Goal: Transaction & Acquisition: Book appointment/travel/reservation

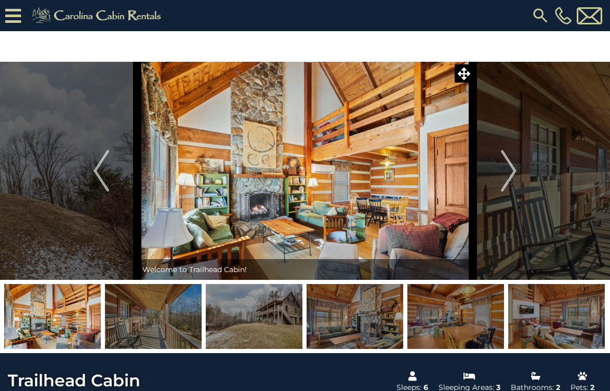
click at [541, 15] on img at bounding box center [540, 15] width 19 height 19
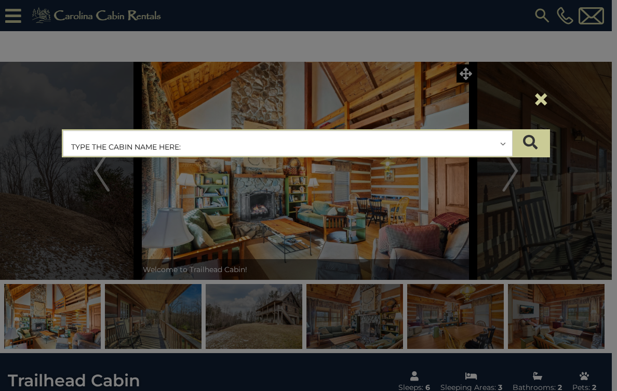
click at [101, 145] on input "text" at bounding box center [287, 144] width 449 height 26
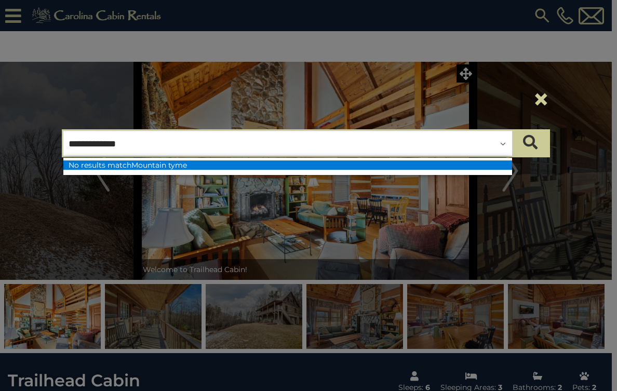
type input "**********"
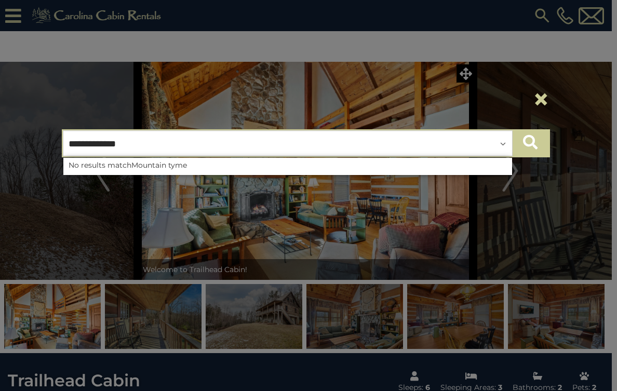
drag, startPoint x: 124, startPoint y: 163, endPoint x: 532, endPoint y: 144, distance: 408.6
click at [532, 144] on icon "submit" at bounding box center [530, 142] width 15 height 15
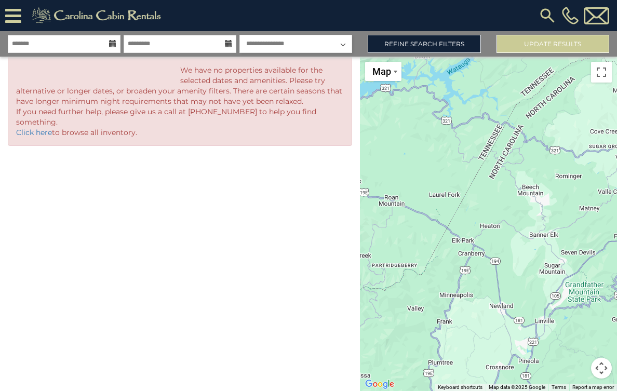
click at [545, 16] on img at bounding box center [547, 15] width 19 height 19
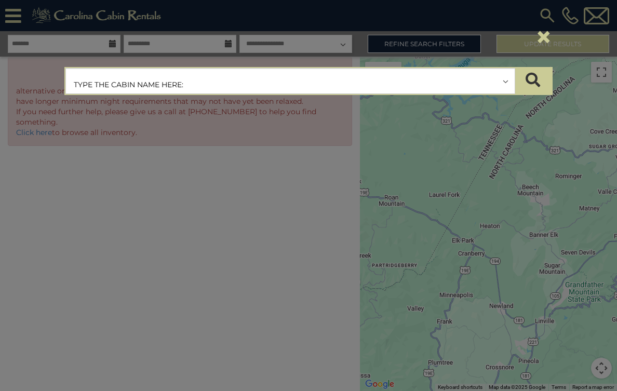
click at [191, 79] on input "text" at bounding box center [290, 82] width 449 height 26
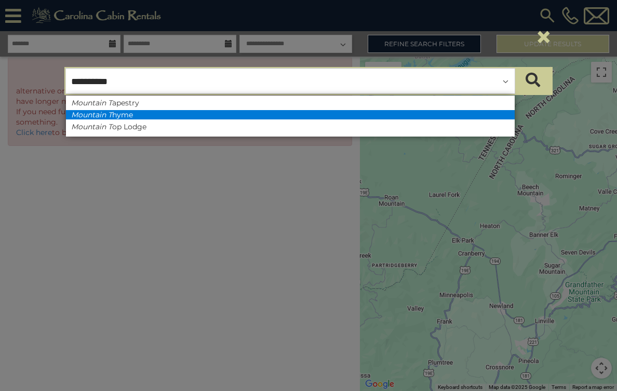
type input "**********"
click at [127, 112] on li "Mountain T hyme" at bounding box center [290, 114] width 449 height 9
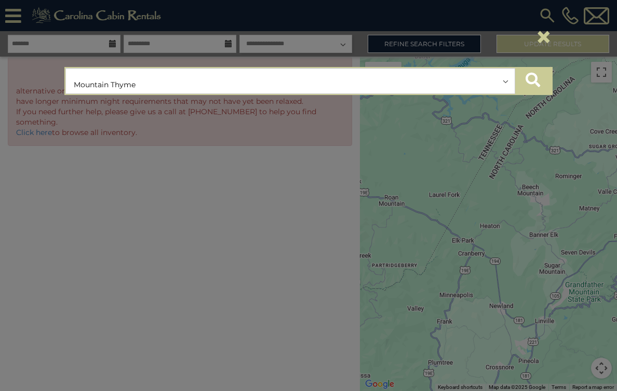
click at [535, 82] on icon "submit" at bounding box center [533, 80] width 15 height 15
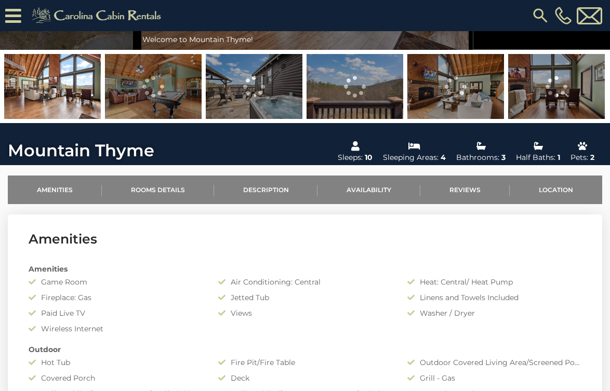
scroll to position [234, 0]
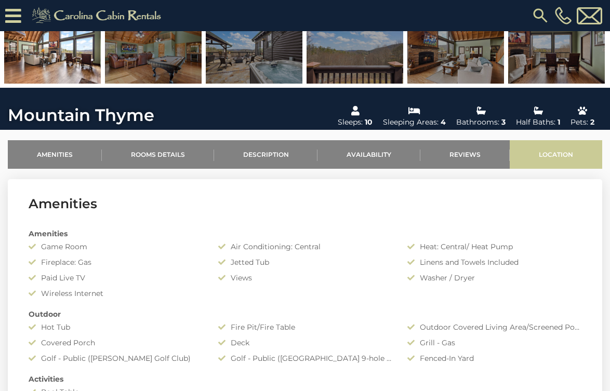
click at [544, 154] on link "Location" at bounding box center [555, 154] width 92 height 29
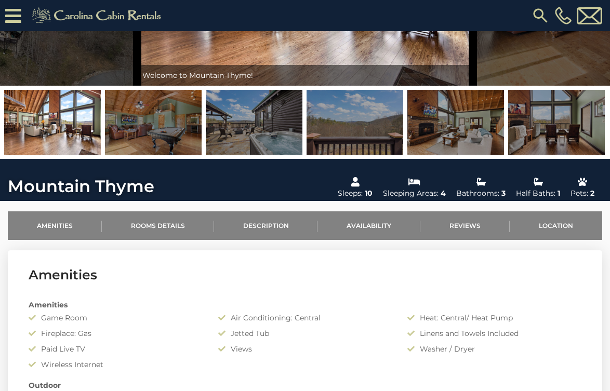
scroll to position [0, 0]
